Goal: Task Accomplishment & Management: Manage account settings

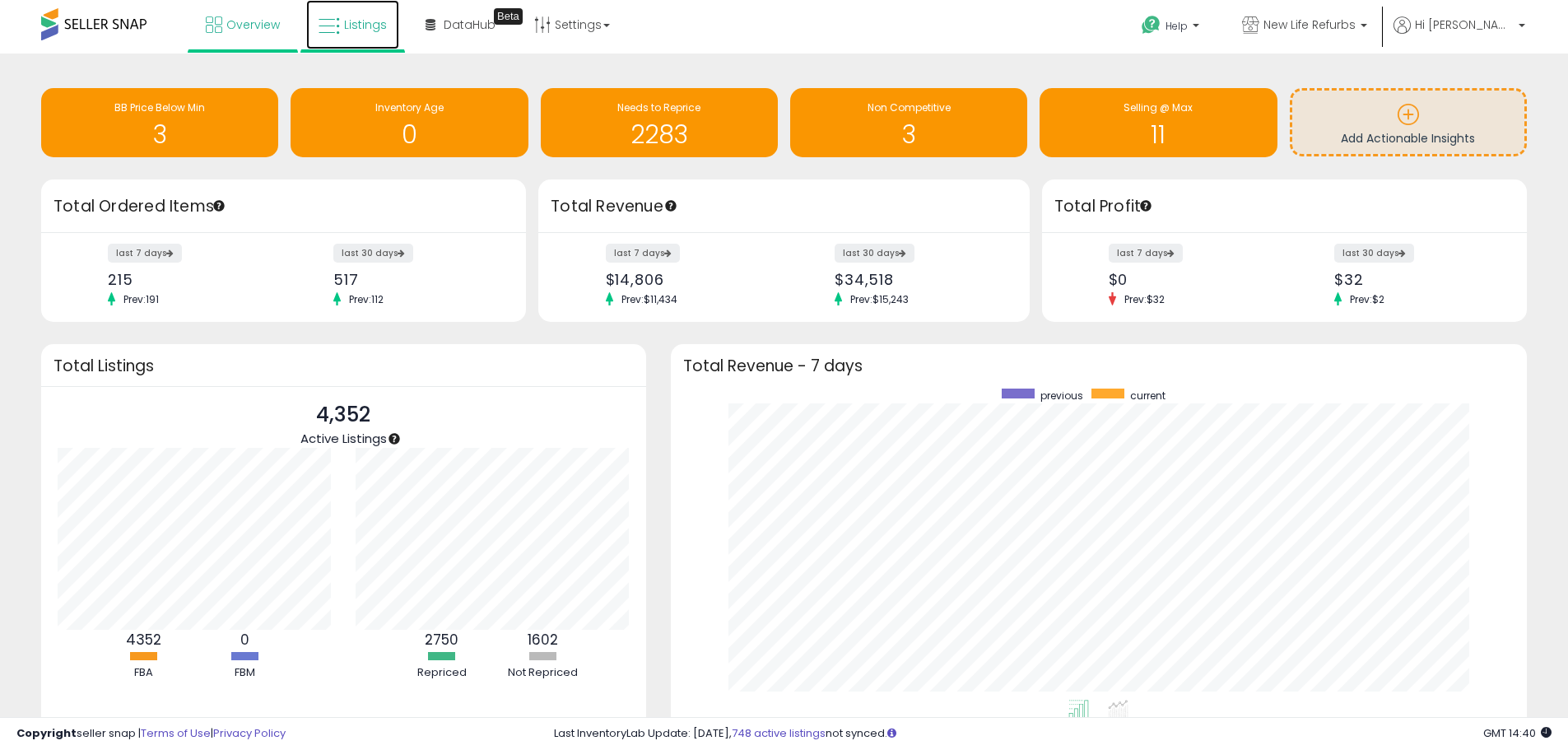
click at [365, 15] on link "Listings" at bounding box center [352, 25] width 93 height 50
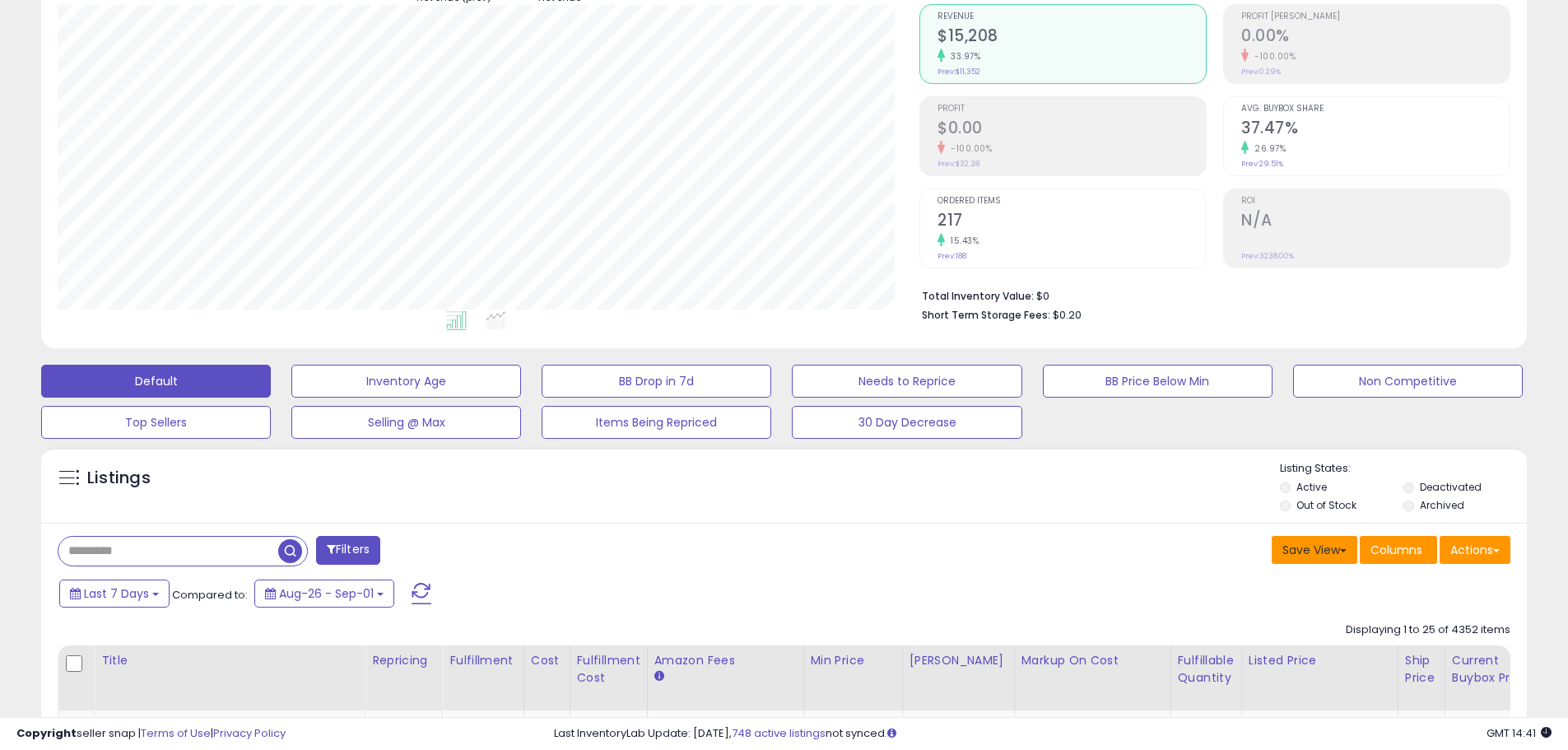
scroll to position [165, 0]
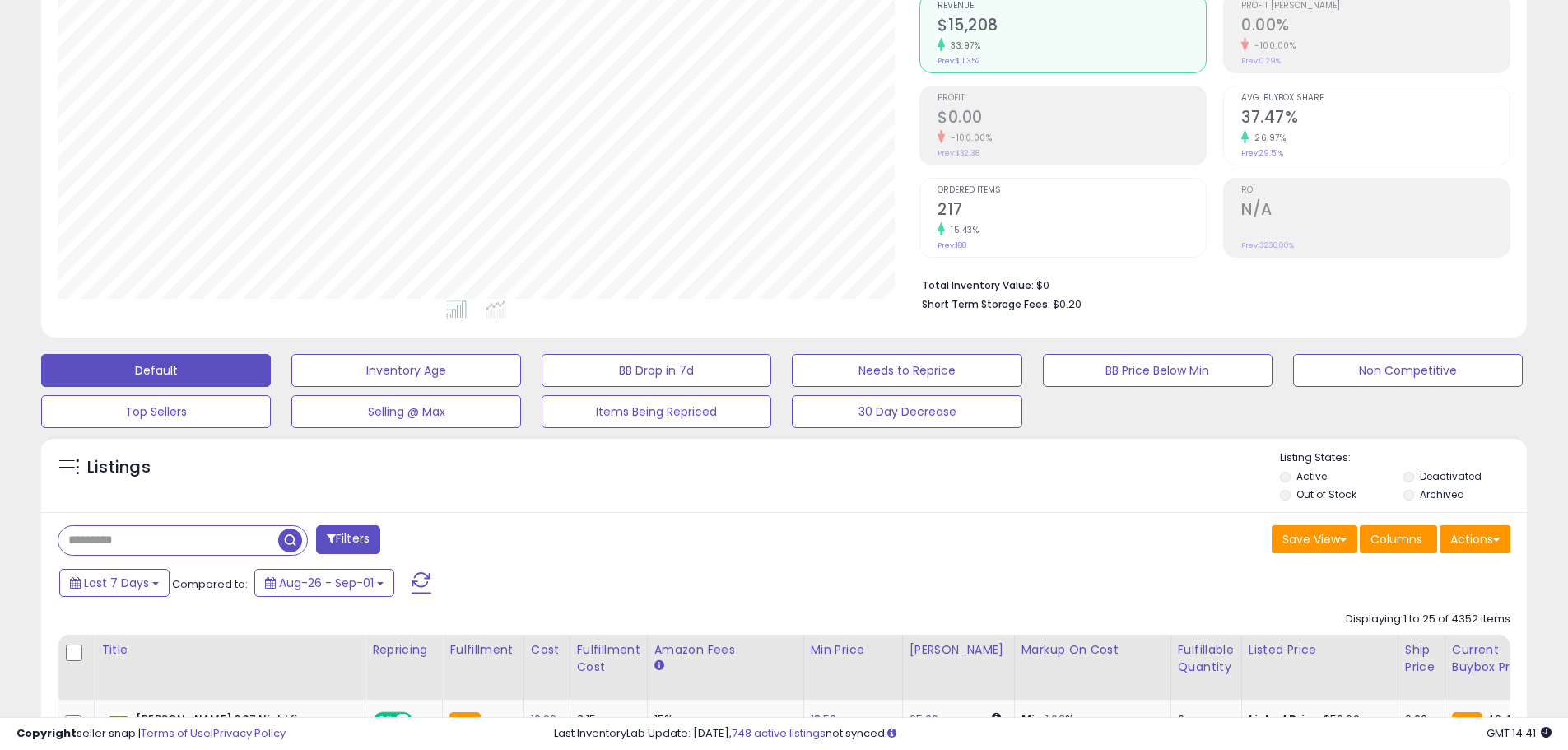
click at [1302, 494] on label "Out of Stock" at bounding box center [1326, 494] width 60 height 14
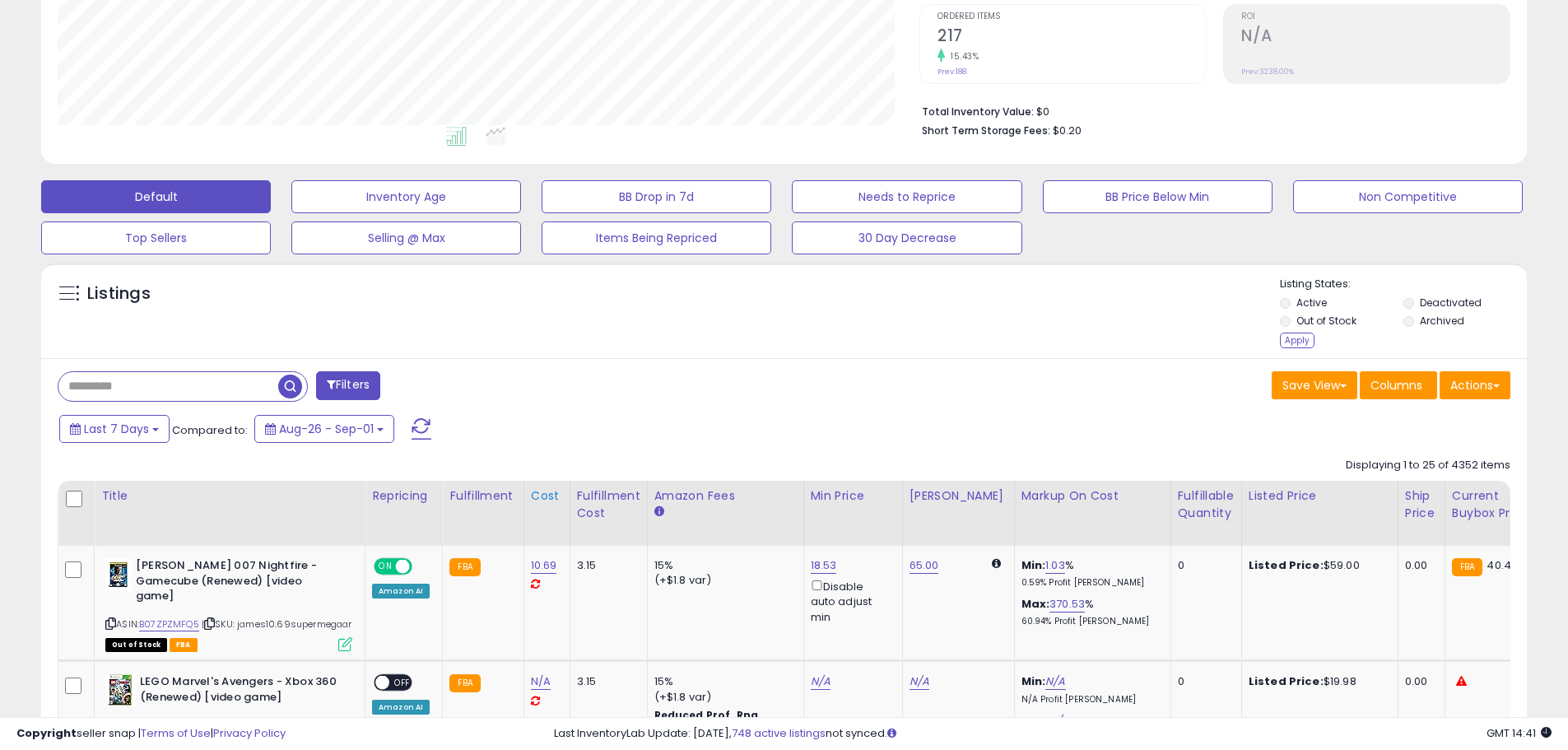
scroll to position [411, 0]
